Goal: Check status: Check status

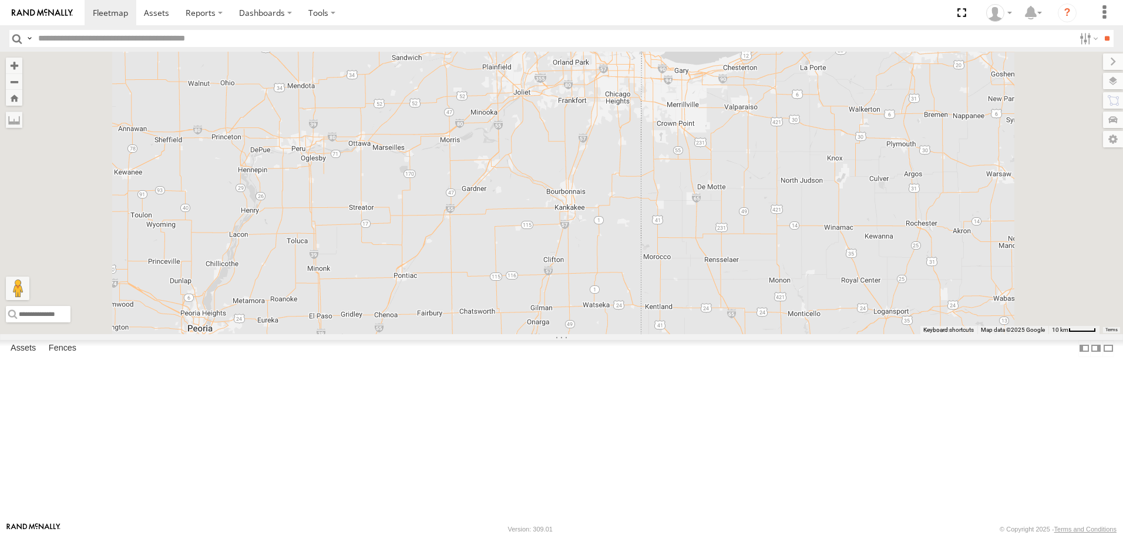
drag, startPoint x: 719, startPoint y: 97, endPoint x: 734, endPoint y: 129, distance: 34.7
click at [734, 129] on div "BIH 247 BIH 113 BIH 267 BIH 204 BIH 262 [GEOGRAPHIC_DATA] 282 [GEOGRAPHIC_DATA]…" at bounding box center [561, 193] width 1123 height 282
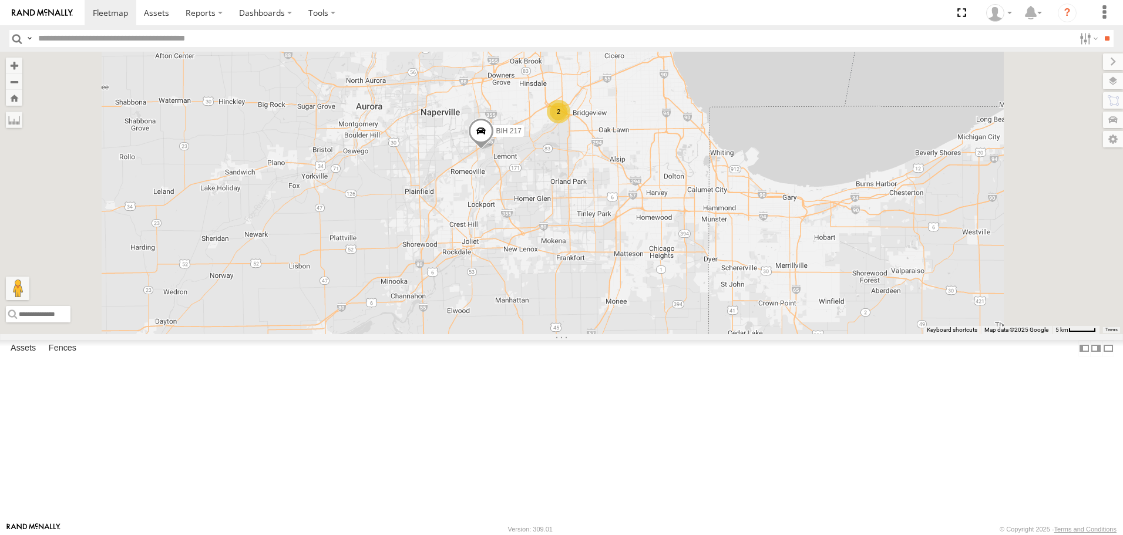
drag, startPoint x: 696, startPoint y: 136, endPoint x: 704, endPoint y: 206, distance: 70.9
click at [704, 206] on div "BIH 247 BIH 113 [GEOGRAPHIC_DATA] 267 BIH 204 BIH 262 [GEOGRAPHIC_DATA] 282 [GE…" at bounding box center [561, 193] width 1123 height 282
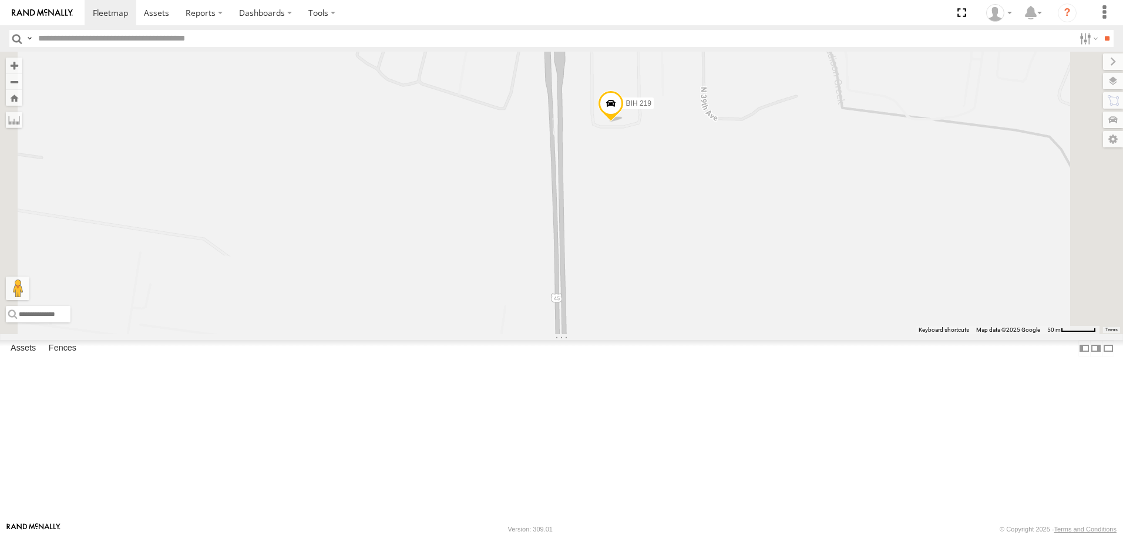
drag, startPoint x: 762, startPoint y: 241, endPoint x: 800, endPoint y: 373, distance: 137.0
click at [800, 334] on div "BIH 247 BIH 113 BIH 267 BIH 204 BIH 262 [GEOGRAPHIC_DATA] 282 [GEOGRAPHIC_DATA]…" at bounding box center [561, 193] width 1123 height 282
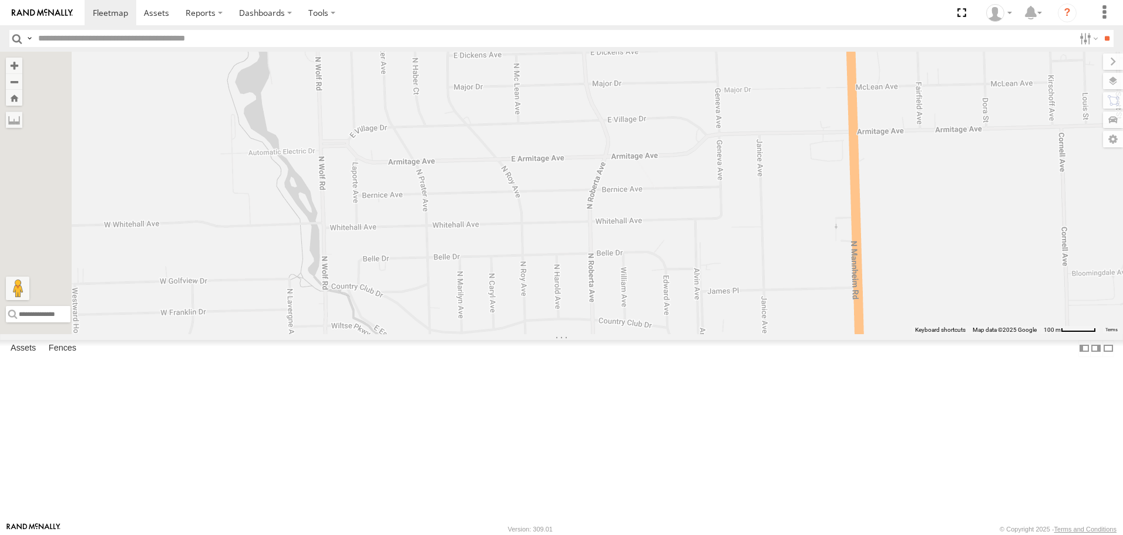
drag, startPoint x: 934, startPoint y: 391, endPoint x: 745, endPoint y: 177, distance: 285.4
click at [804, 237] on div "BIH 247 BIH 113 BIH 267 BIH 204 BIH 262 [GEOGRAPHIC_DATA] 282 [GEOGRAPHIC_DATA]…" at bounding box center [561, 193] width 1123 height 282
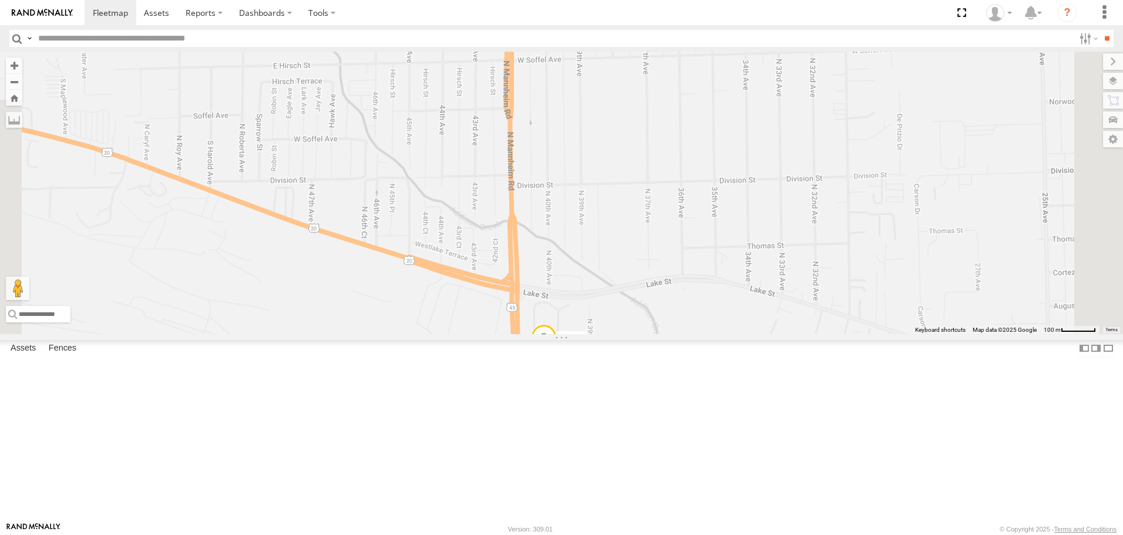
drag, startPoint x: 748, startPoint y: 363, endPoint x: 781, endPoint y: 226, distance: 141.4
click at [778, 238] on div "BIH 247 BIH 113 BIH 267 BIH 204 BIH 262 [GEOGRAPHIC_DATA] 282 [GEOGRAPHIC_DATA]…" at bounding box center [561, 193] width 1123 height 282
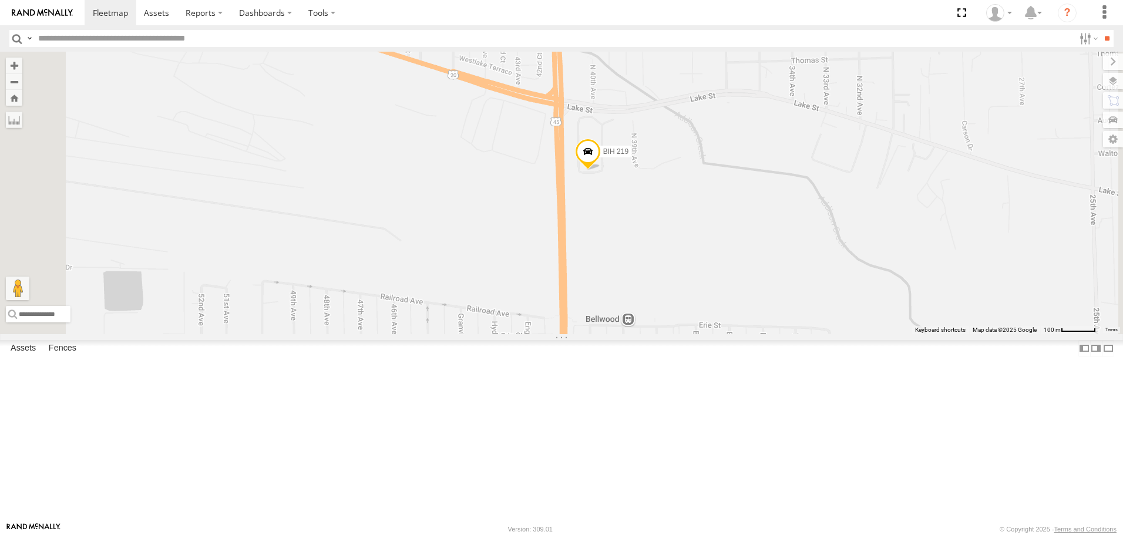
click at [601, 171] on span at bounding box center [588, 155] width 26 height 32
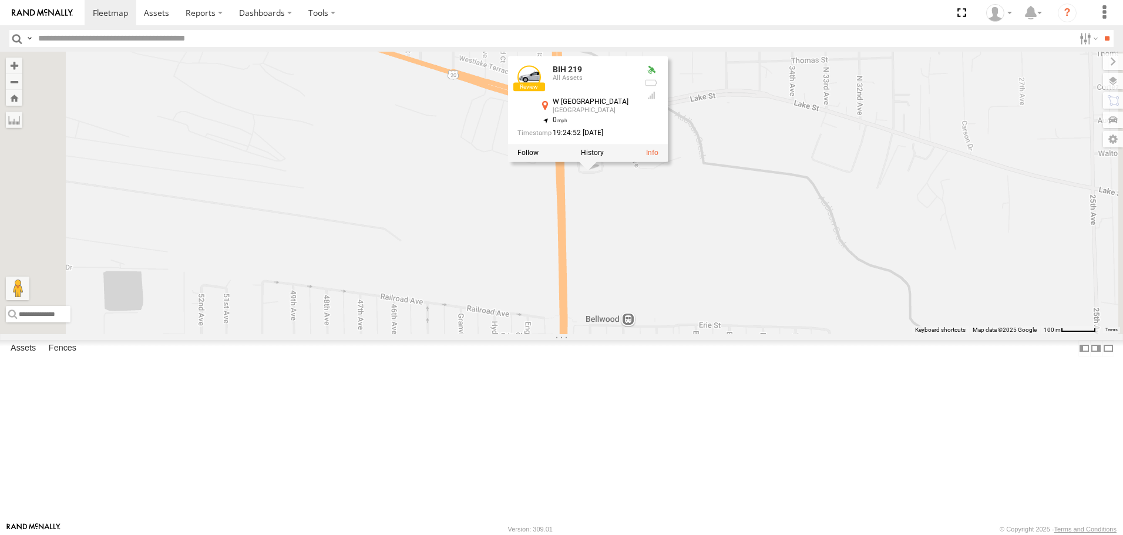
click at [801, 319] on div "BIH 247 BIH 113 BIH 267 BIH 204 BIH 262 [GEOGRAPHIC_DATA] 282 [GEOGRAPHIC_DATA]…" at bounding box center [561, 193] width 1123 height 282
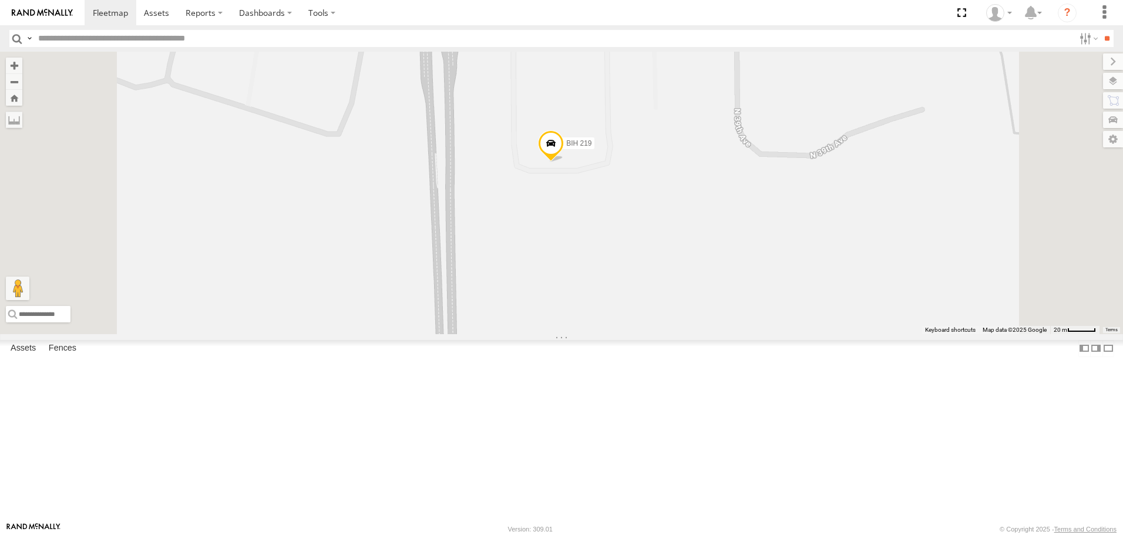
drag, startPoint x: 836, startPoint y: 124, endPoint x: 817, endPoint y: 174, distance: 53.3
click at [817, 174] on div "BIH 247 BIH 113 BIH 267 BIH 204 BIH 262 [GEOGRAPHIC_DATA] 282 [GEOGRAPHIC_DATA]…" at bounding box center [561, 193] width 1123 height 282
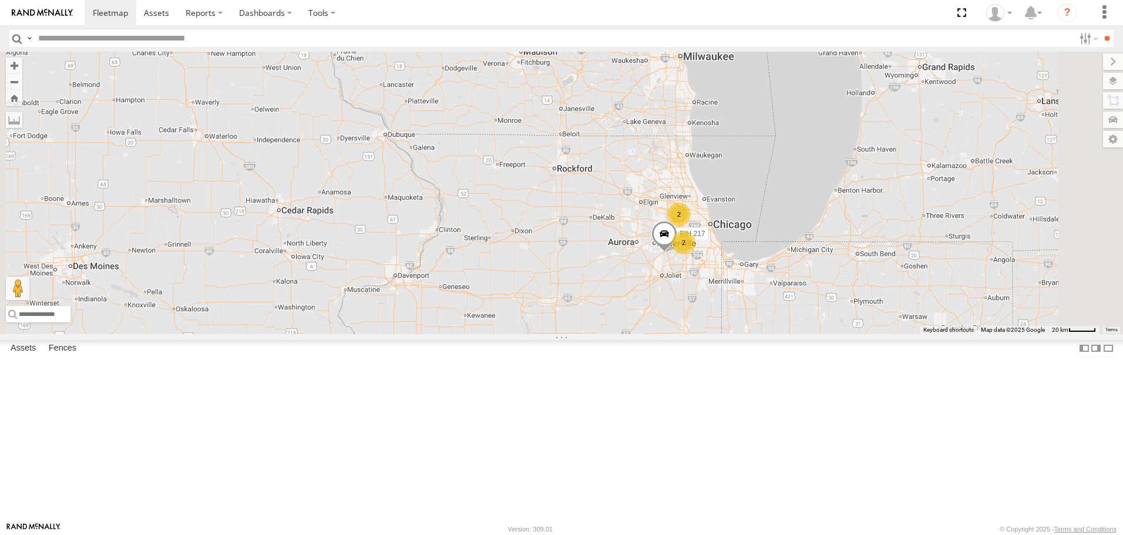
drag, startPoint x: 858, startPoint y: 462, endPoint x: 813, endPoint y: 287, distance: 181.3
click at [818, 309] on div "BIH 247 BIH 113 BIH 267 BIH 204 BIH 262 [GEOGRAPHIC_DATA] 282 [GEOGRAPHIC_DATA]…" at bounding box center [561, 193] width 1123 height 282
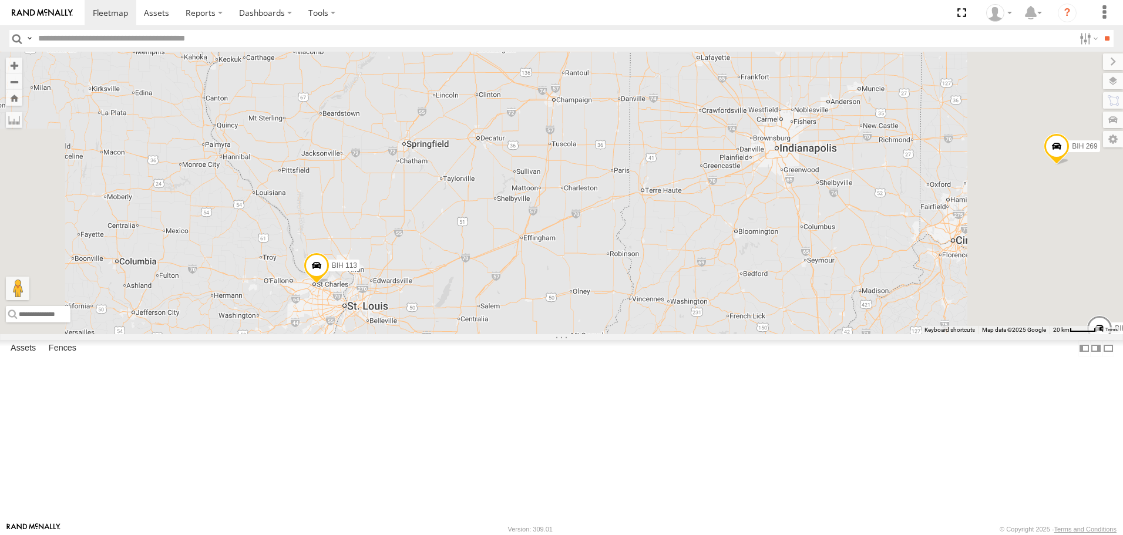
drag, startPoint x: 948, startPoint y: 430, endPoint x: 877, endPoint y: 304, distance: 144.1
click at [890, 326] on div "BIH 247 BIH 113 BIH 267 BIH 204 BIH 262 [GEOGRAPHIC_DATA] 282 [GEOGRAPHIC_DATA]…" at bounding box center [561, 193] width 1123 height 282
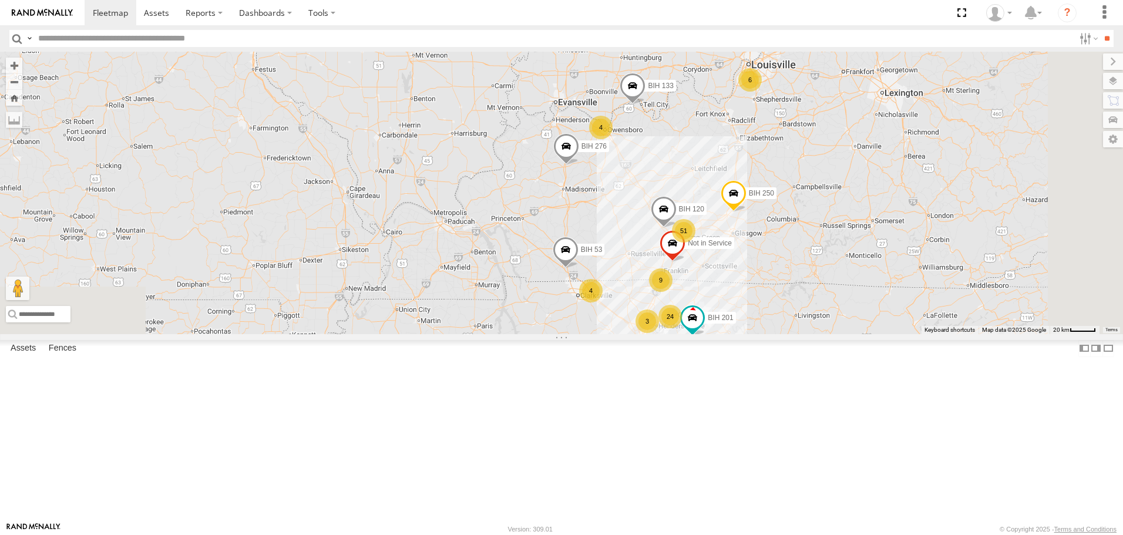
drag, startPoint x: 868, startPoint y: 453, endPoint x: 915, endPoint y: 319, distance: 141.3
click at [913, 323] on div "BIH 247 BIH 113 [GEOGRAPHIC_DATA] 267 BIH 204 BIH 262 [GEOGRAPHIC_DATA] 282 [GE…" at bounding box center [561, 193] width 1123 height 282
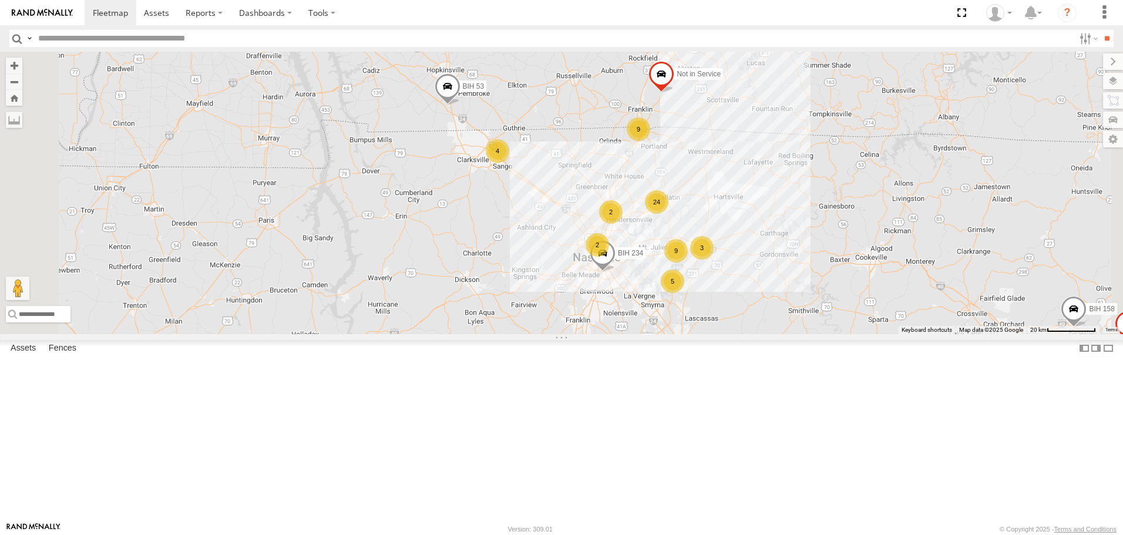
drag, startPoint x: 735, startPoint y: 110, endPoint x: 772, endPoint y: 278, distance: 172.1
click at [772, 278] on div "BIH 247 BIH 113 [GEOGRAPHIC_DATA] 267 BIH 204 BIH 262 [GEOGRAPHIC_DATA] 282 [GE…" at bounding box center [561, 193] width 1123 height 282
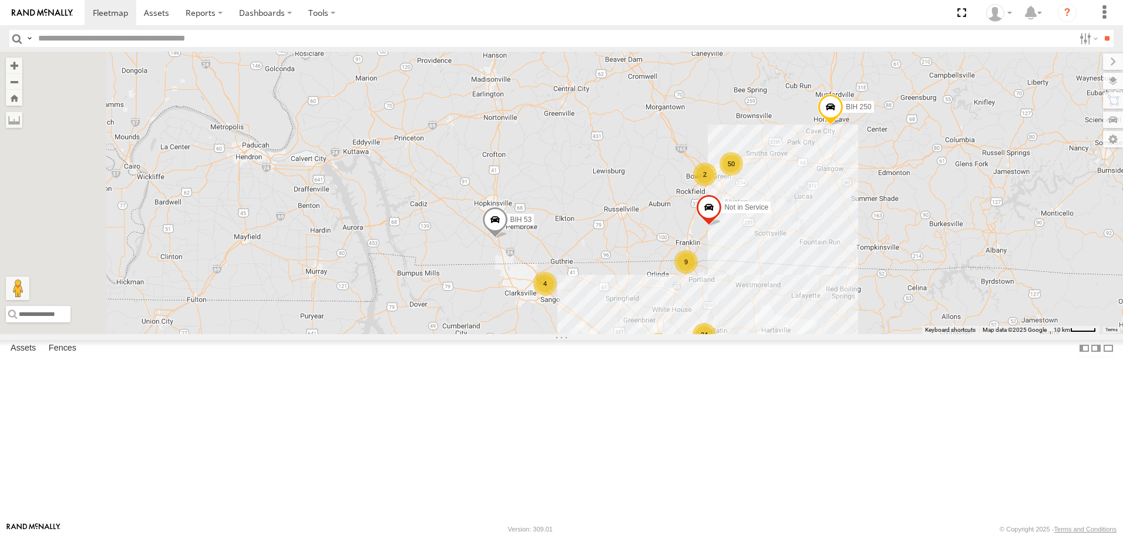
drag, startPoint x: 803, startPoint y: 120, endPoint x: 915, endPoint y: 371, distance: 274.7
click at [915, 334] on div "BIH 247 BIH 113 [GEOGRAPHIC_DATA] 267 [GEOGRAPHIC_DATA] 204 [GEOGRAPHIC_DATA] 2…" at bounding box center [561, 193] width 1123 height 282
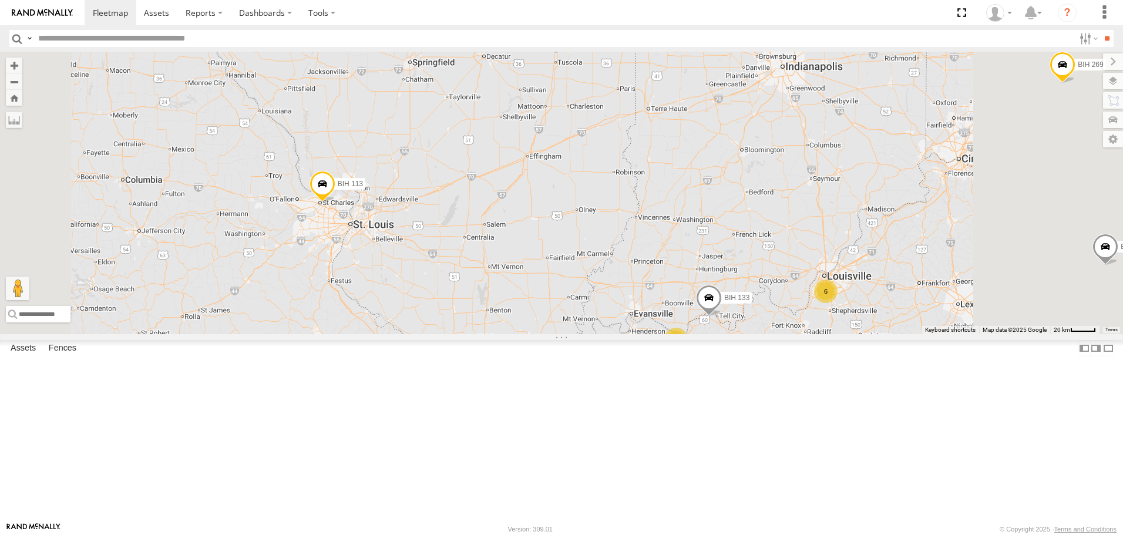
drag, startPoint x: 906, startPoint y: 136, endPoint x: 883, endPoint y: 370, distance: 234.8
click at [888, 334] on div "BIH 247 BIH 113 [GEOGRAPHIC_DATA] 267 BIH 204 [GEOGRAPHIC_DATA] 262 [GEOGRAPHIC…" at bounding box center [561, 193] width 1123 height 282
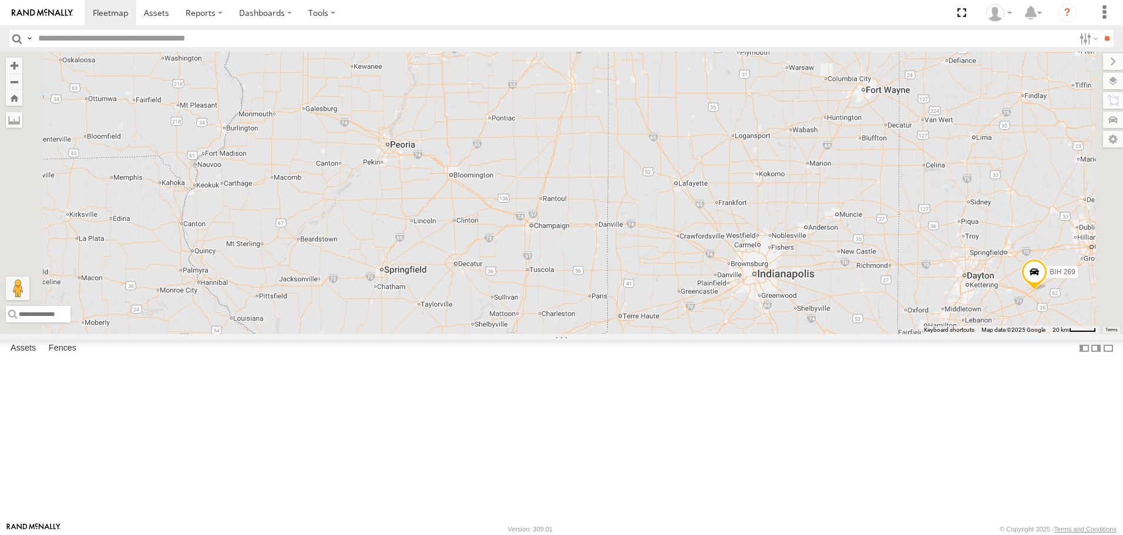
drag, startPoint x: 865, startPoint y: 174, endPoint x: 812, endPoint y: 362, distance: 195.9
click at [832, 334] on div "BIH 247 BIH 113 [GEOGRAPHIC_DATA] 267 BIH 204 [GEOGRAPHIC_DATA] 262 [GEOGRAPHIC…" at bounding box center [561, 193] width 1123 height 282
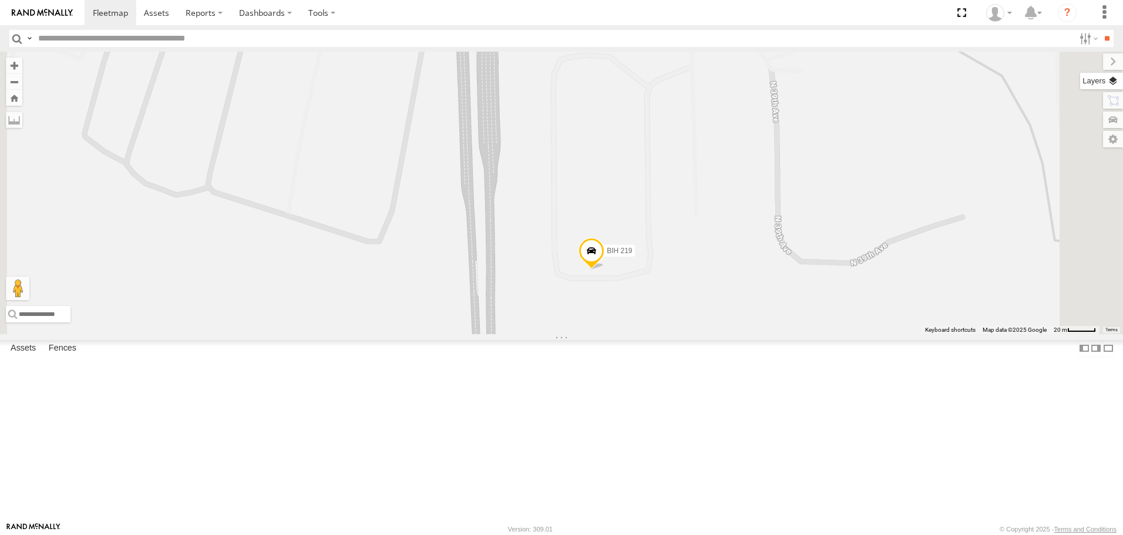
click at [1117, 84] on label at bounding box center [1101, 81] width 43 height 16
click at [0, 0] on span "Satellite" at bounding box center [0, 0] width 0 height 0
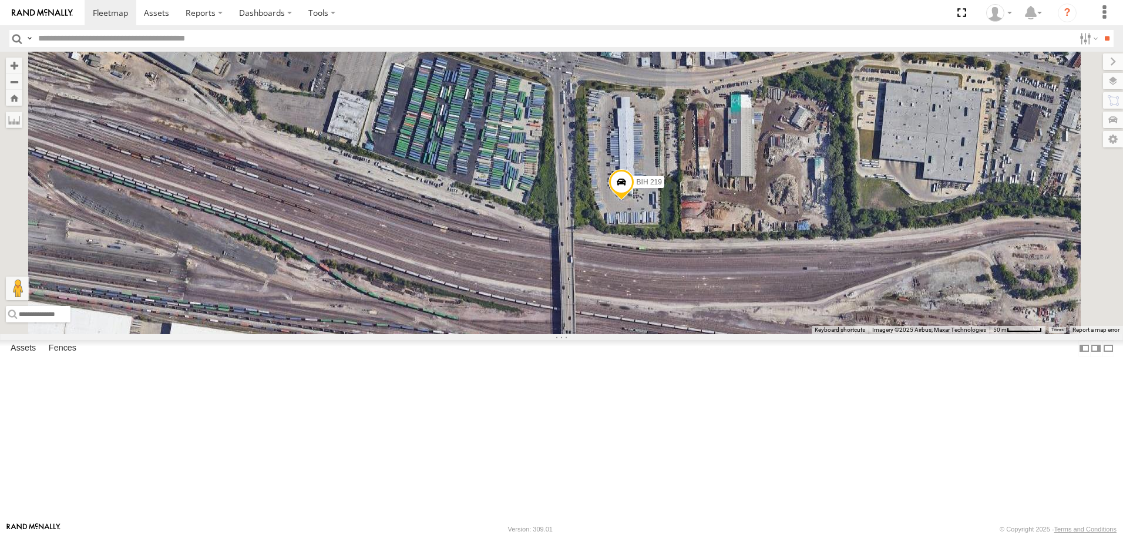
click at [0, 0] on span "Roadmap" at bounding box center [0, 0] width 0 height 0
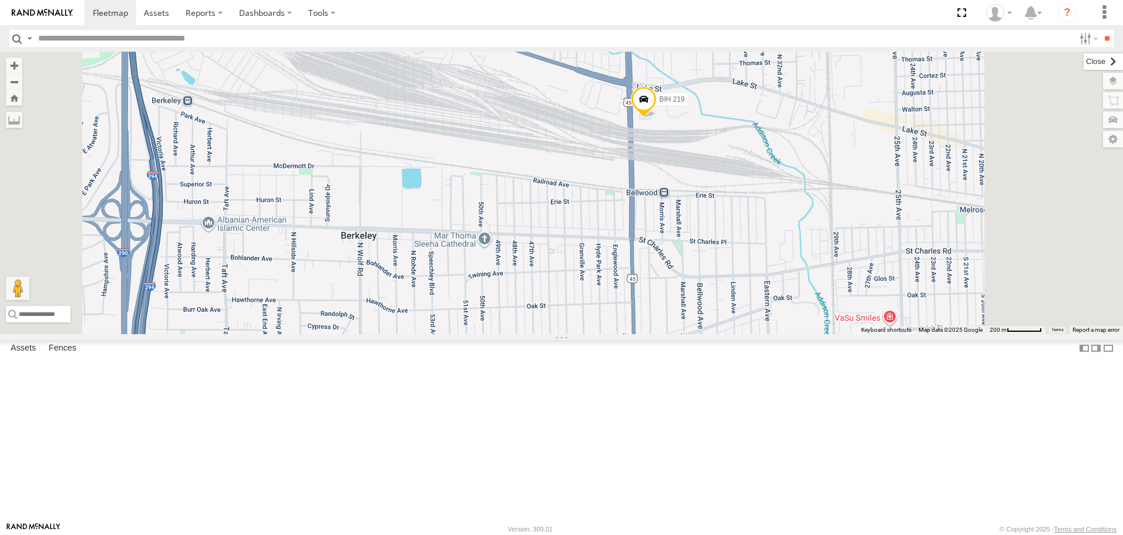
click at [1122, 68] on div "Basemaps Roadmap Terrain Satellite" at bounding box center [1123, 193] width 0 height 282
click at [1083, 65] on label at bounding box center [1102, 61] width 39 height 16
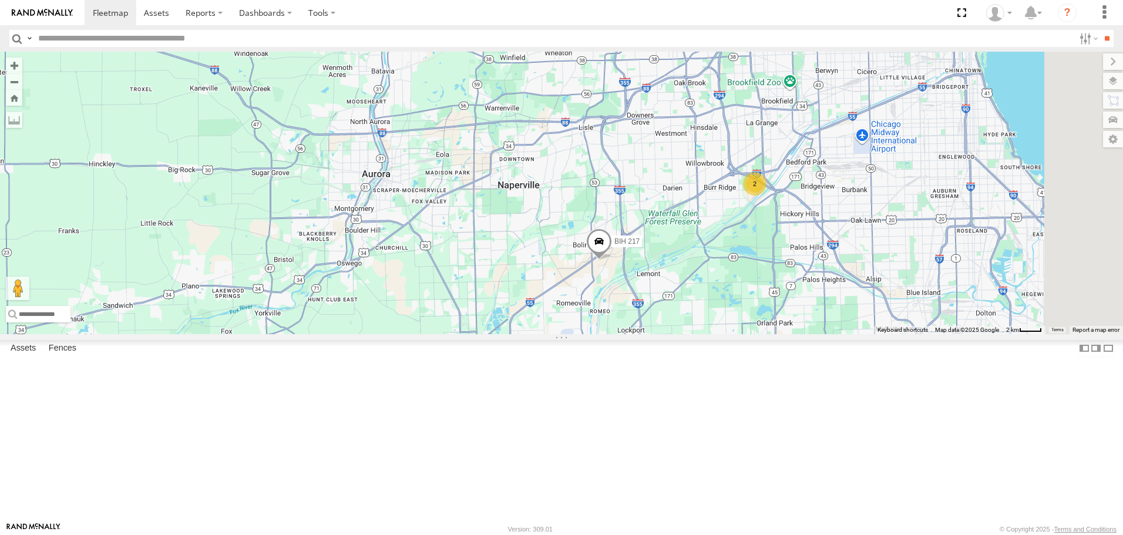
drag, startPoint x: 889, startPoint y: 164, endPoint x: 855, endPoint y: 320, distance: 159.2
click at [855, 320] on div "BIH 247 BIH 113 [GEOGRAPHIC_DATA] 267 BIH 204 [GEOGRAPHIC_DATA] 262 [GEOGRAPHIC…" at bounding box center [561, 193] width 1123 height 282
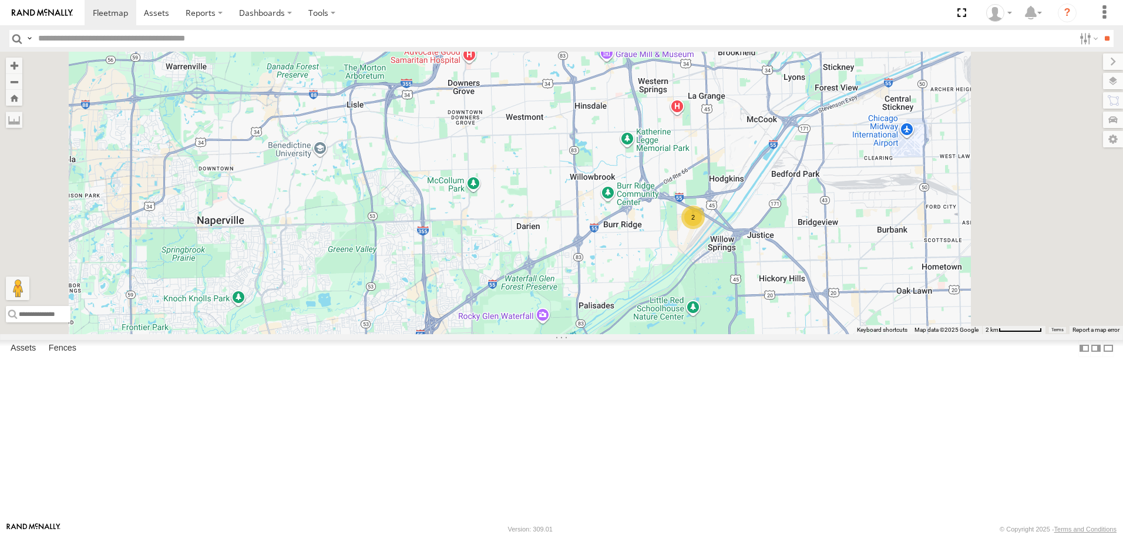
drag, startPoint x: 810, startPoint y: 402, endPoint x: 793, endPoint y: 307, distance: 96.1
click at [793, 307] on div "BIH 247 BIH 113 [GEOGRAPHIC_DATA] 267 BIH 204 [GEOGRAPHIC_DATA] 262 [GEOGRAPHIC…" at bounding box center [561, 193] width 1123 height 282
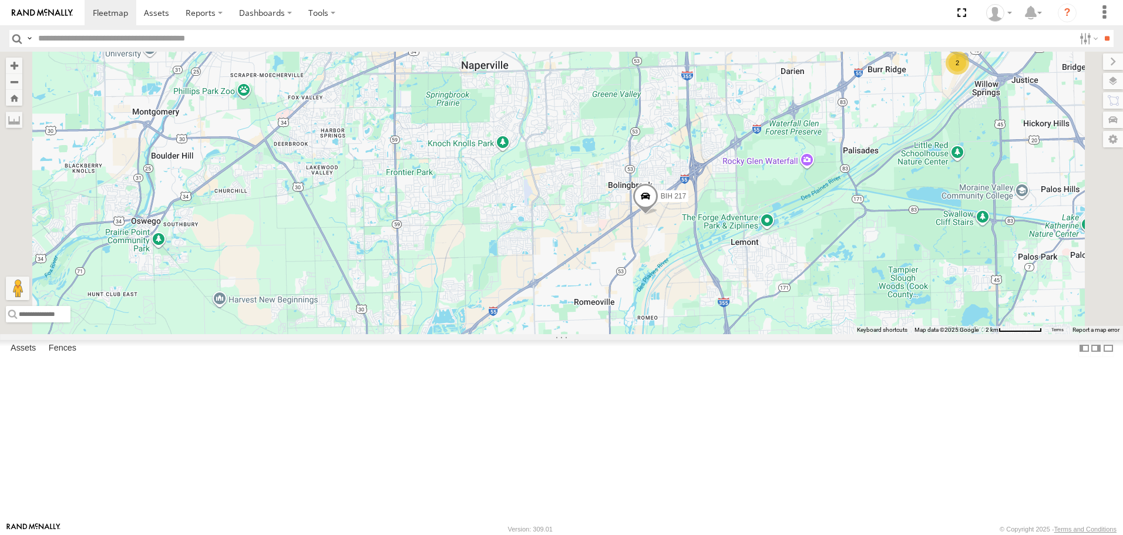
drag, startPoint x: 975, startPoint y: 170, endPoint x: 759, endPoint y: 308, distance: 255.6
click at [772, 304] on div "BIH 247 BIH 113 [GEOGRAPHIC_DATA] 267 BIH 204 [GEOGRAPHIC_DATA] 262 [GEOGRAPHIC…" at bounding box center [561, 193] width 1123 height 282
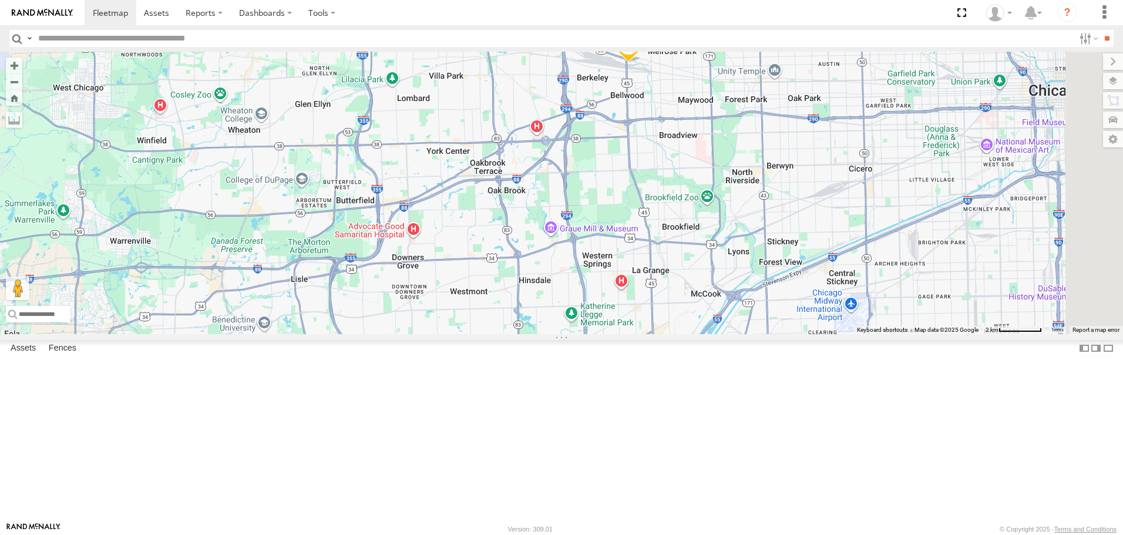
drag, startPoint x: 754, startPoint y: 171, endPoint x: 792, endPoint y: 299, distance: 134.0
click at [790, 297] on div "BIH 247 BIH 113 [GEOGRAPHIC_DATA] 267 BIH 204 [GEOGRAPHIC_DATA] 262 [GEOGRAPHIC…" at bounding box center [561, 193] width 1123 height 282
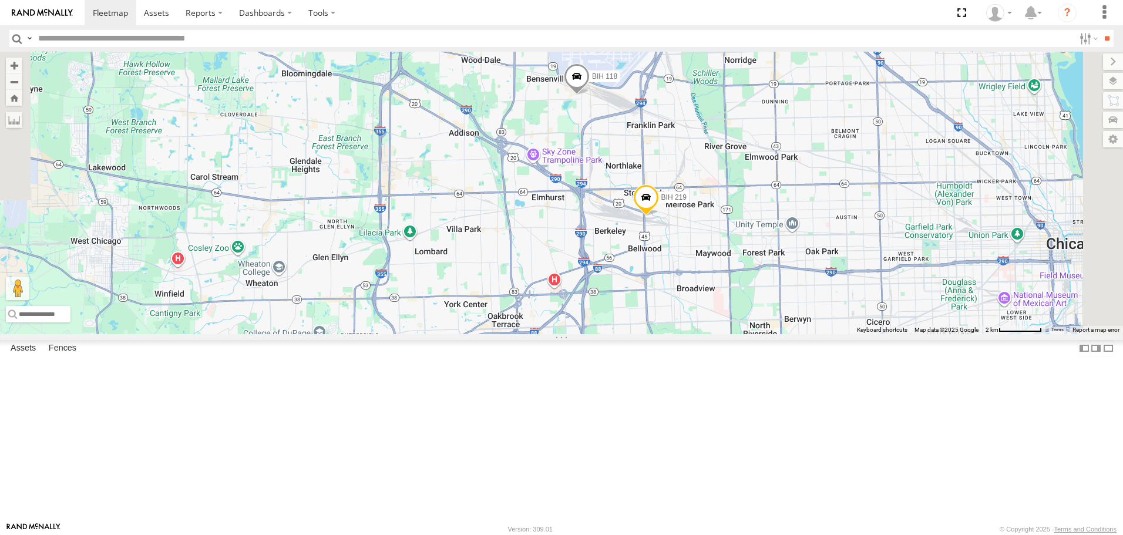
drag, startPoint x: 731, startPoint y: 122, endPoint x: 721, endPoint y: 217, distance: 95.7
click at [723, 217] on div "BIH 247 BIH 113 [GEOGRAPHIC_DATA] 267 BIH 204 [GEOGRAPHIC_DATA] 262 [GEOGRAPHIC…" at bounding box center [561, 193] width 1123 height 282
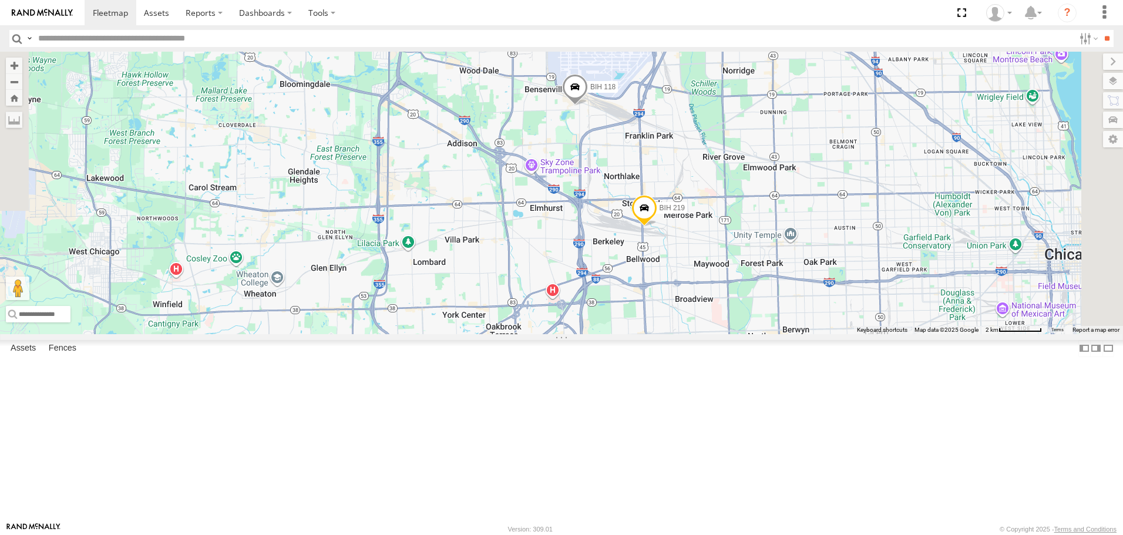
click at [0, 0] on span "Asset" at bounding box center [0, 0] width 0 height 0
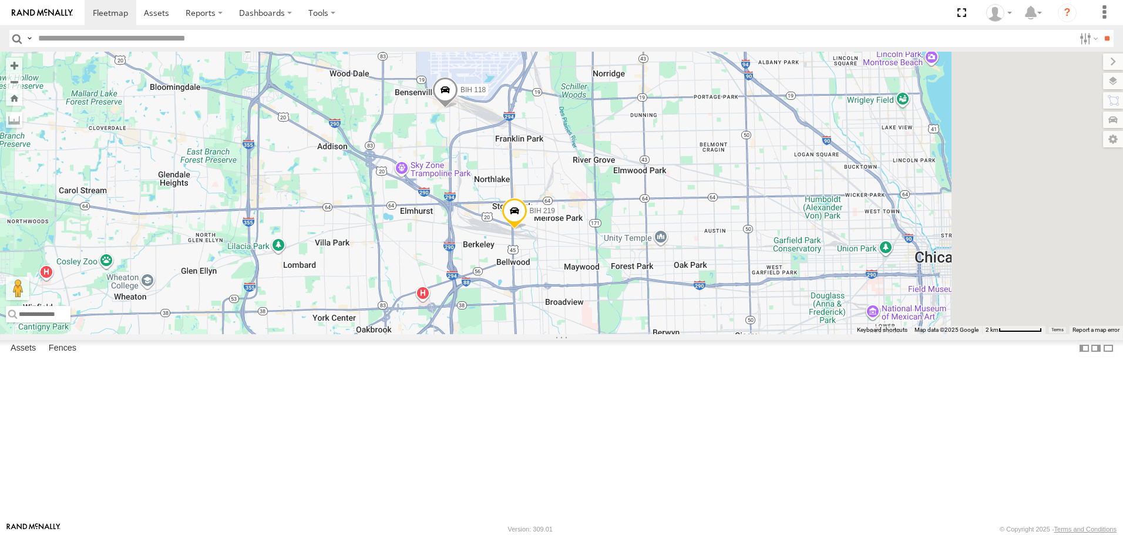
drag, startPoint x: 748, startPoint y: 320, endPoint x: 579, endPoint y: 330, distance: 168.8
click at [579, 330] on div "BIH 118 BIH 219" at bounding box center [561, 193] width 1123 height 282
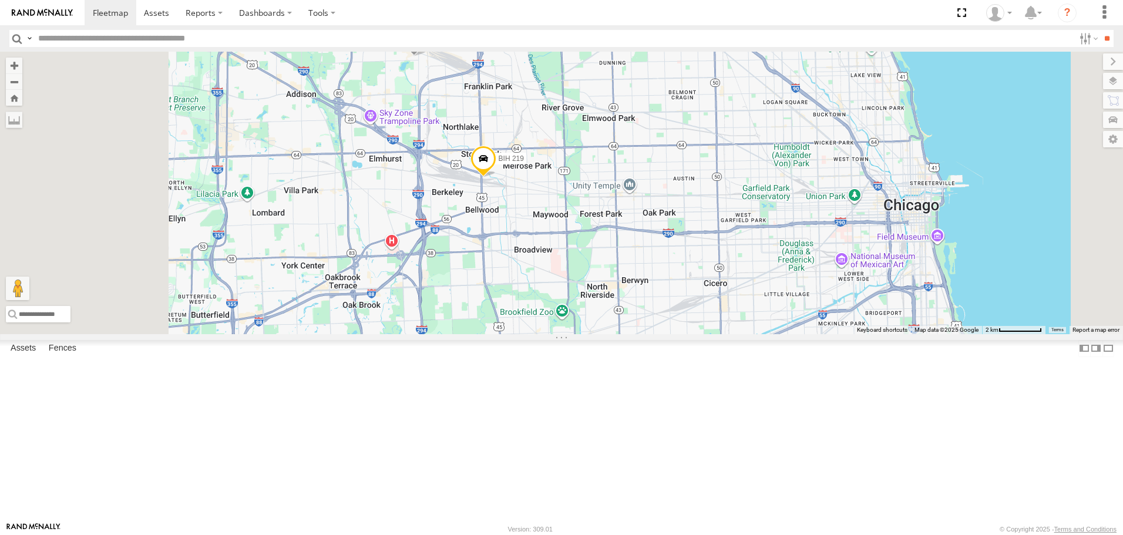
drag, startPoint x: 492, startPoint y: 288, endPoint x: 605, endPoint y: 273, distance: 113.8
click at [605, 273] on div "BIH 118 BIH 219" at bounding box center [561, 193] width 1123 height 282
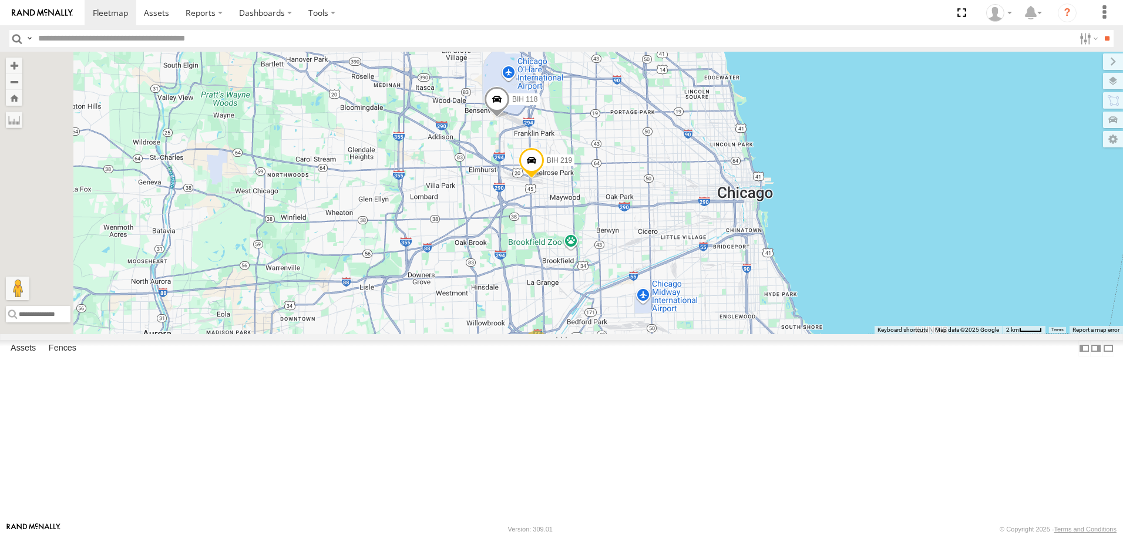
click at [544, 179] on span at bounding box center [532, 163] width 26 height 32
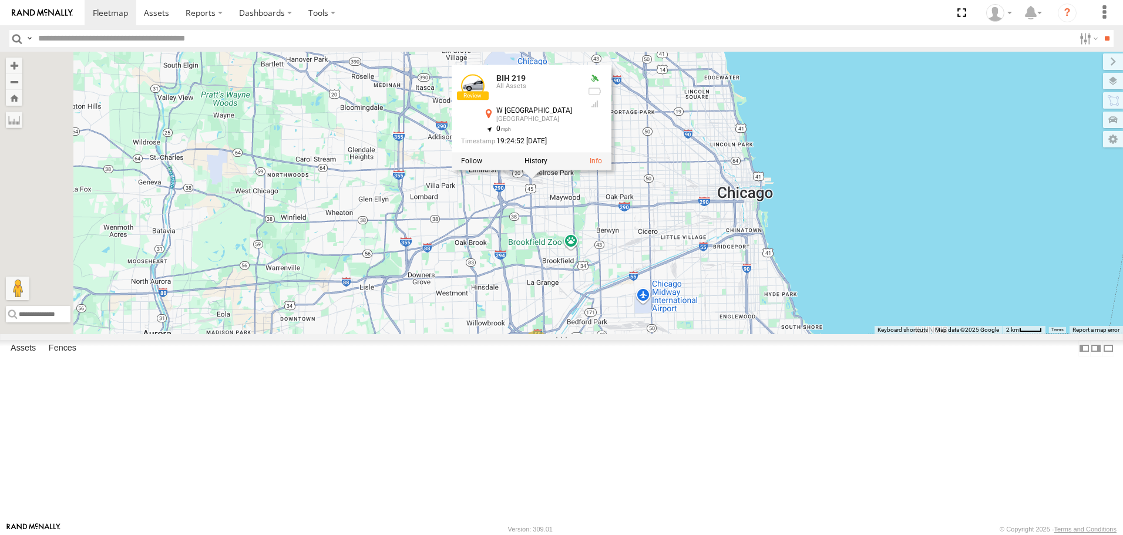
click at [785, 270] on div "BIH 118 BIH 219 2 BIH 217 BIH 219 All Assets [STREET_ADDRESS] 41.89531 , -87.88…" at bounding box center [561, 193] width 1123 height 282
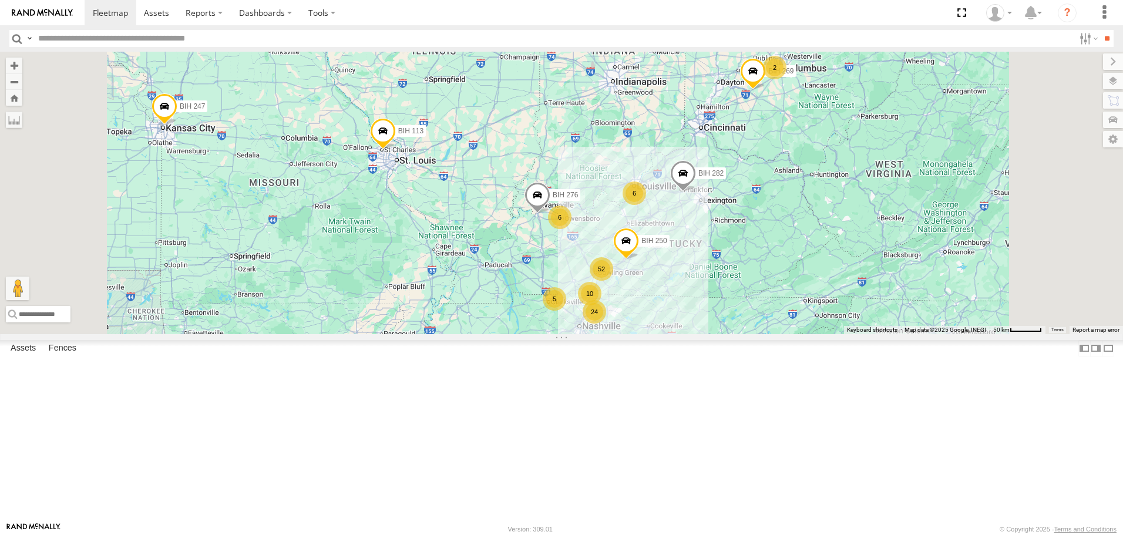
drag, startPoint x: 685, startPoint y: 331, endPoint x: 661, endPoint y: 181, distance: 151.1
click at [661, 184] on div "BIH 217 5 52 10 6 24 6 4 BIH 113 BIH 276 3 BIH 250 BIH 227 BIH 282 2 BIH 269 BI…" at bounding box center [561, 193] width 1123 height 282
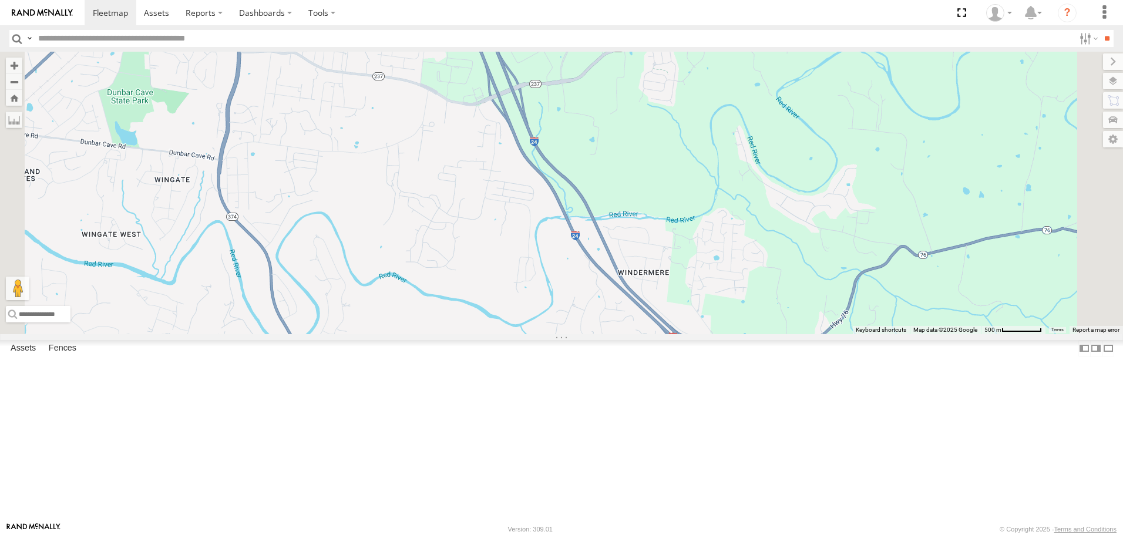
drag, startPoint x: 706, startPoint y: 117, endPoint x: 720, endPoint y: 139, distance: 25.9
click at [720, 139] on div "BIH 217 [GEOGRAPHIC_DATA] 113 [GEOGRAPHIC_DATA] 276 [GEOGRAPHIC_DATA] 250 BIH 2…" at bounding box center [561, 193] width 1123 height 282
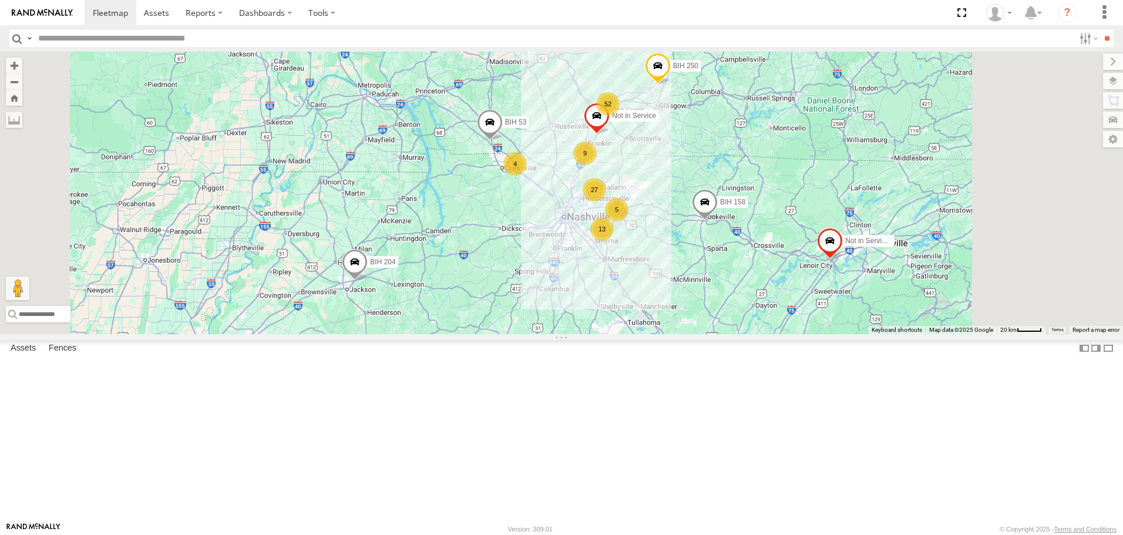
drag, startPoint x: 668, startPoint y: 86, endPoint x: 660, endPoint y: 182, distance: 96.6
click at [661, 181] on div "Not in Service [GEOGRAPHIC_DATA] 53 [GEOGRAPHIC_DATA] 204 BIH 158 BIH 250 4 52 …" at bounding box center [561, 193] width 1123 height 282
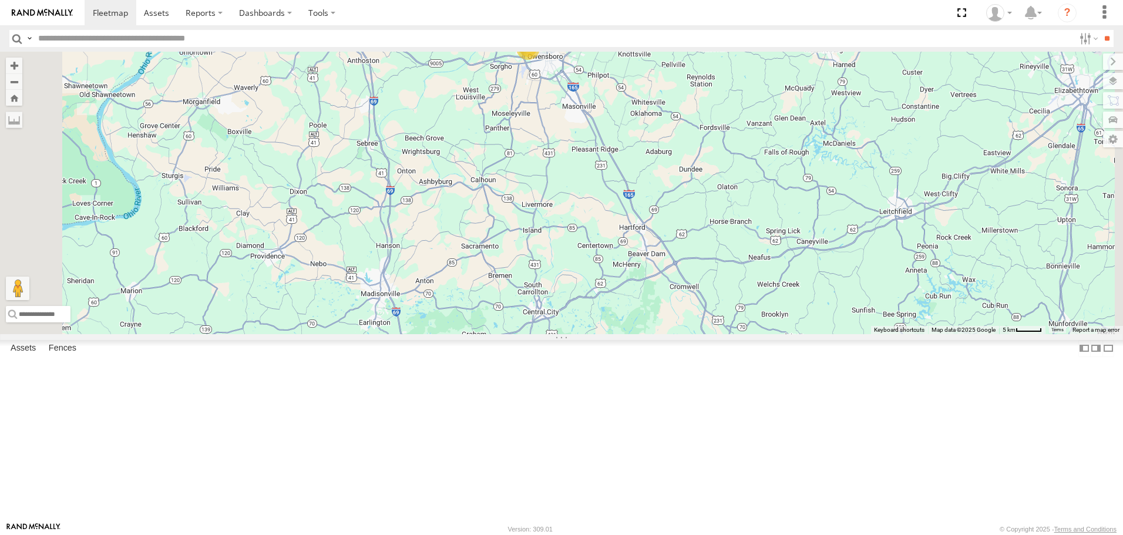
drag, startPoint x: 654, startPoint y: 112, endPoint x: 640, endPoint y: 201, distance: 90.5
click at [640, 201] on div "Not in Service [GEOGRAPHIC_DATA] 53 [GEOGRAPHIC_DATA] 204 [GEOGRAPHIC_DATA] 158…" at bounding box center [561, 193] width 1123 height 282
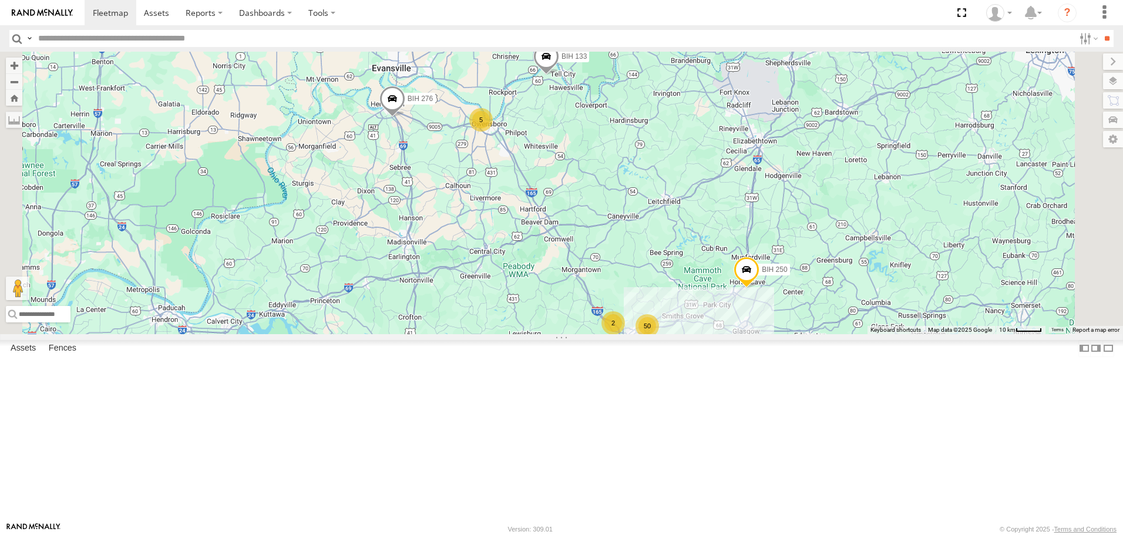
drag, startPoint x: 805, startPoint y: 203, endPoint x: 725, endPoint y: 233, distance: 85.1
click at [726, 232] on div "Not in Service [GEOGRAPHIC_DATA] 53 [GEOGRAPHIC_DATA] 204 [GEOGRAPHIC_DATA] 158…" at bounding box center [561, 193] width 1123 height 282
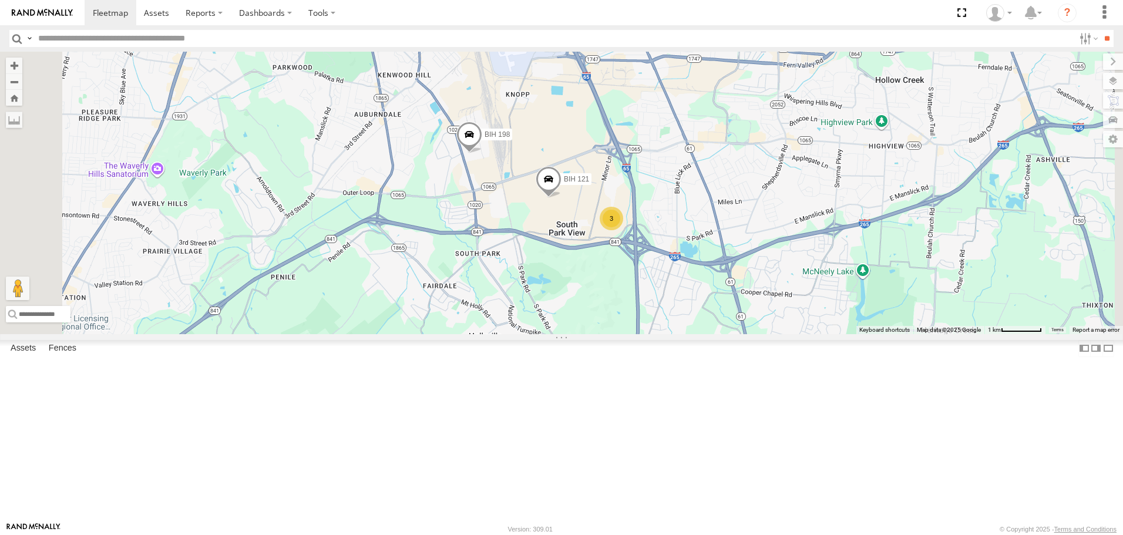
drag, startPoint x: 757, startPoint y: 133, endPoint x: 805, endPoint y: 234, distance: 111.4
click at [805, 234] on div "Not in Service [GEOGRAPHIC_DATA] 53 [GEOGRAPHIC_DATA] 204 BIH 158 BIH 250 Not i…" at bounding box center [561, 193] width 1123 height 282
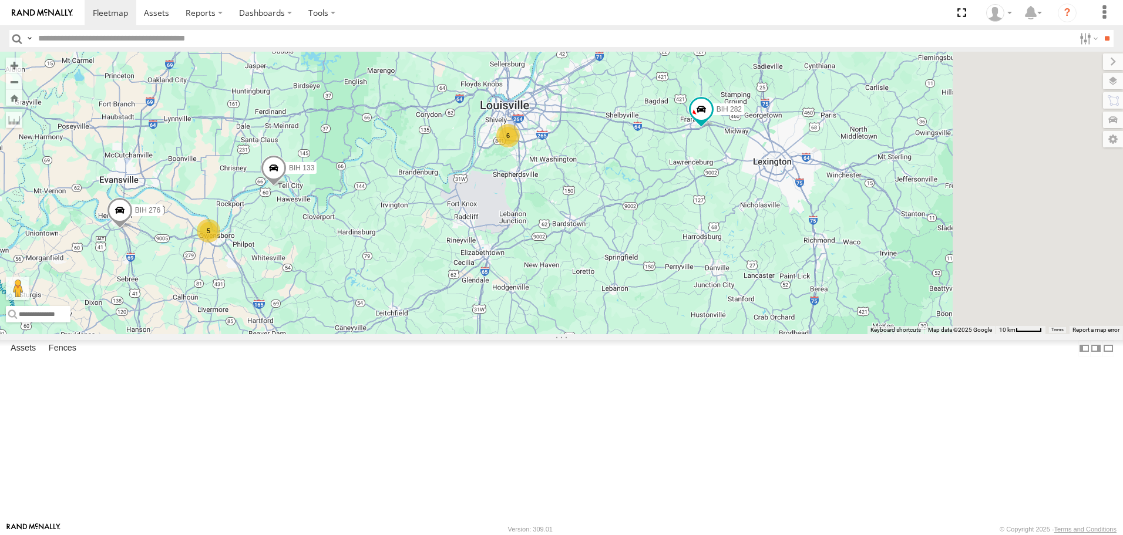
drag, startPoint x: 897, startPoint y: 248, endPoint x: 770, endPoint y: 251, distance: 127.5
click at [770, 251] on div "Not in Service [GEOGRAPHIC_DATA] 53 [GEOGRAPHIC_DATA] 204 [GEOGRAPHIC_DATA] 158…" at bounding box center [561, 193] width 1123 height 282
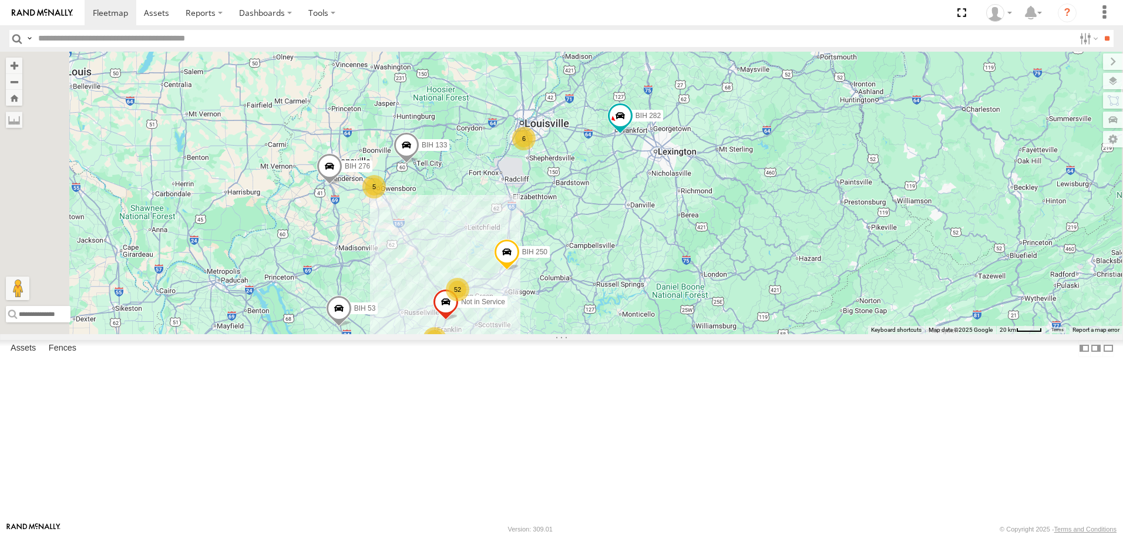
drag, startPoint x: 721, startPoint y: 378, endPoint x: 736, endPoint y: 295, distance: 84.8
click at [736, 301] on div "Not in Service [GEOGRAPHIC_DATA] 53 BIH 204 [GEOGRAPHIC_DATA] 158 BIH 250 Not i…" at bounding box center [561, 193] width 1123 height 282
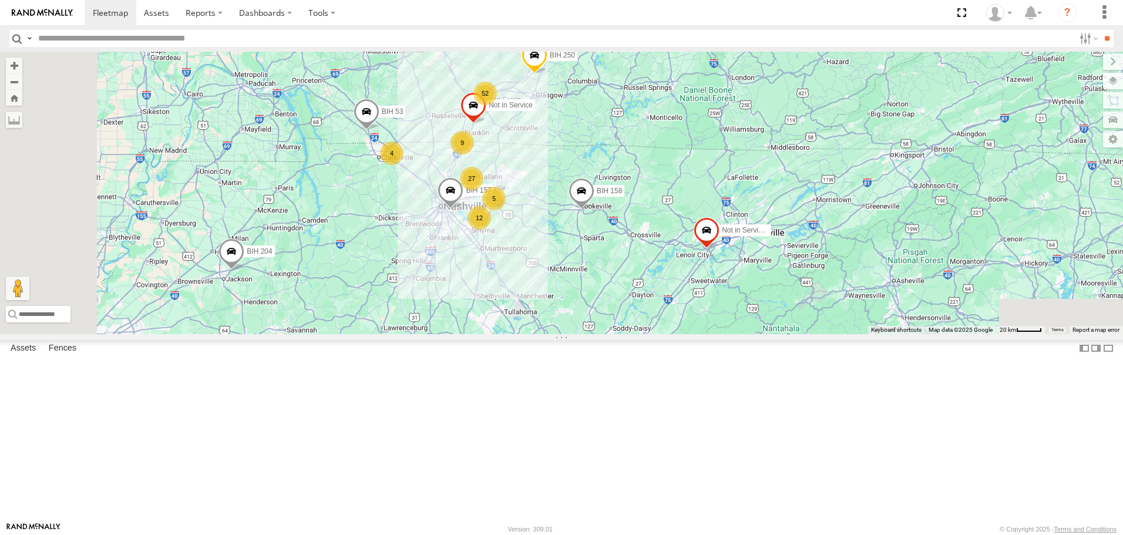
drag, startPoint x: 825, startPoint y: 328, endPoint x: 824, endPoint y: 241, distance: 86.9
click at [822, 247] on div "Not in Service [GEOGRAPHIC_DATA] 53 BIH 204 [GEOGRAPHIC_DATA] 158 BIH 250 Not i…" at bounding box center [561, 193] width 1123 height 282
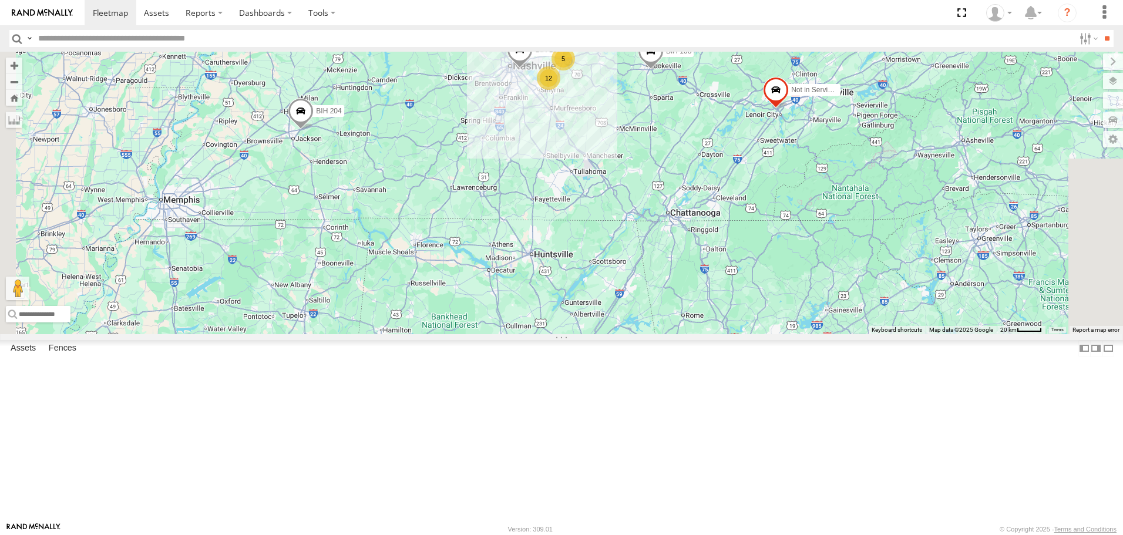
drag, startPoint x: 716, startPoint y: 322, endPoint x: 799, endPoint y: 279, distance: 93.2
click at [799, 279] on div "Not in Service [GEOGRAPHIC_DATA] 53 BIH 204 [GEOGRAPHIC_DATA] 158 BIH 250 Not i…" at bounding box center [561, 193] width 1123 height 282
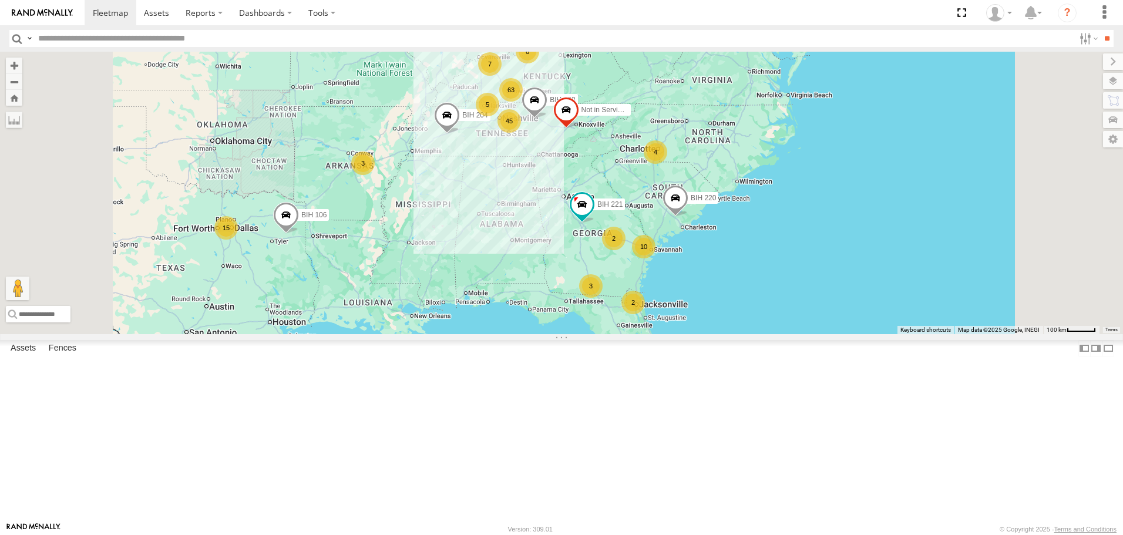
drag, startPoint x: 714, startPoint y: 397, endPoint x: 683, endPoint y: 317, distance: 86.1
click at [684, 318] on div "BIH 204 BIH 158 Not in Service [GEOGRAPHIC_DATA] BIH 282 3 5 63 45 6 6 7 5 2 BI…" at bounding box center [561, 193] width 1123 height 282
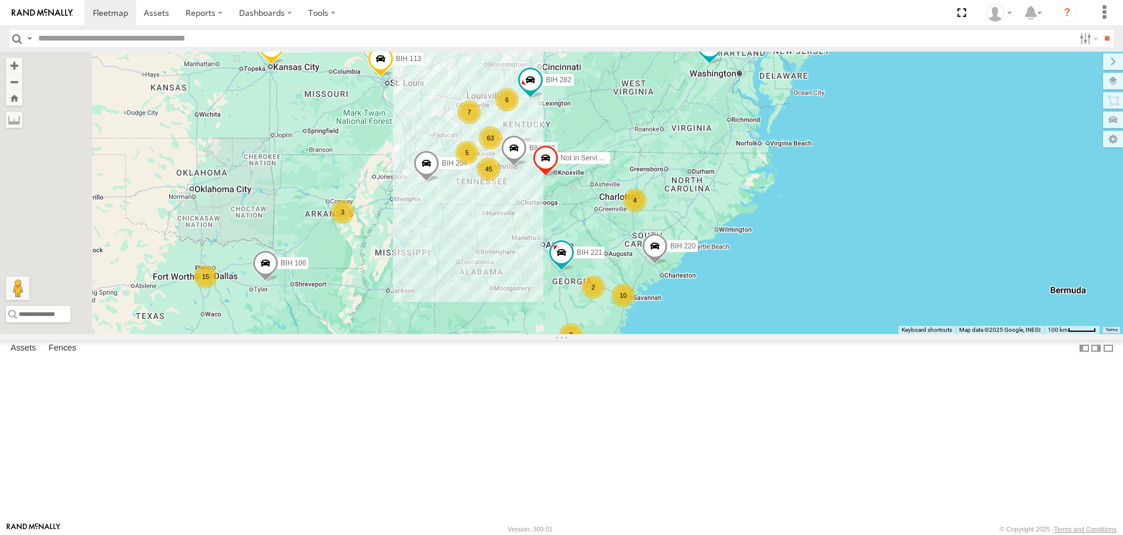
drag, startPoint x: 657, startPoint y: 240, endPoint x: 677, endPoint y: 393, distance: 154.6
click at [677, 334] on div "BIH 204 BIH 158 Not in Service [GEOGRAPHIC_DATA] BIH 282 3 5 63 45 6 6 7 5 2 BI…" at bounding box center [561, 193] width 1123 height 282
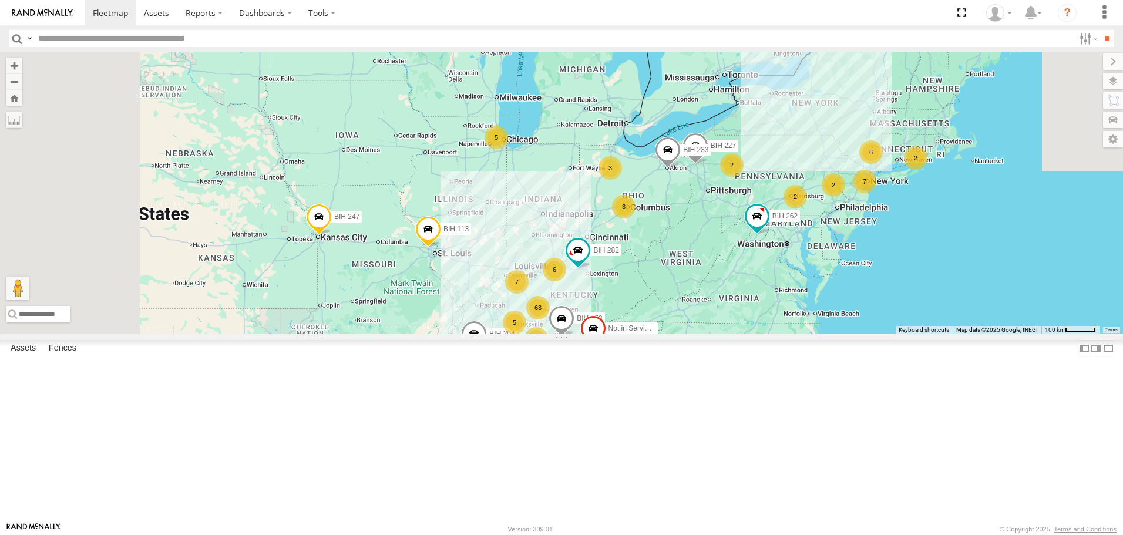
drag, startPoint x: 824, startPoint y: 366, endPoint x: 794, endPoint y: 261, distance: 109.9
click at [801, 277] on div "BIH 204 BIH 158 Not in Service [GEOGRAPHIC_DATA] BIH 282 3 5 63 45 6 6 7 5 2 BI…" at bounding box center [561, 193] width 1123 height 282
